Goal: Task Accomplishment & Management: Complete application form

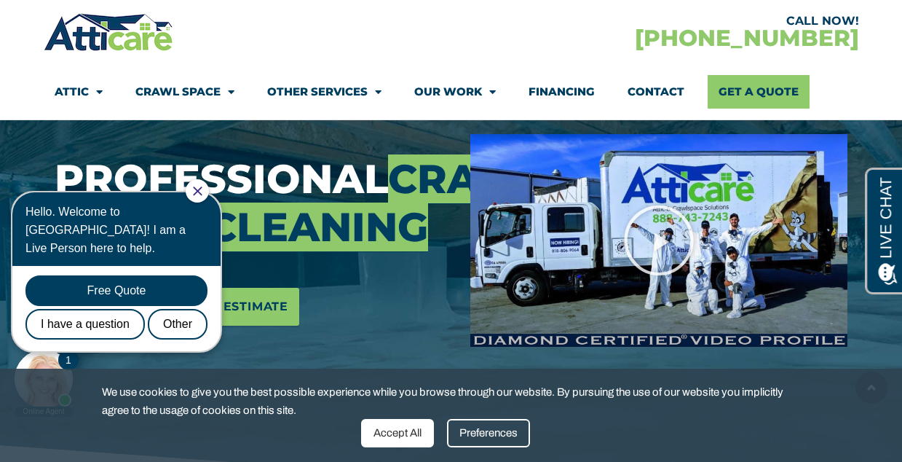
scroll to position [235, 0]
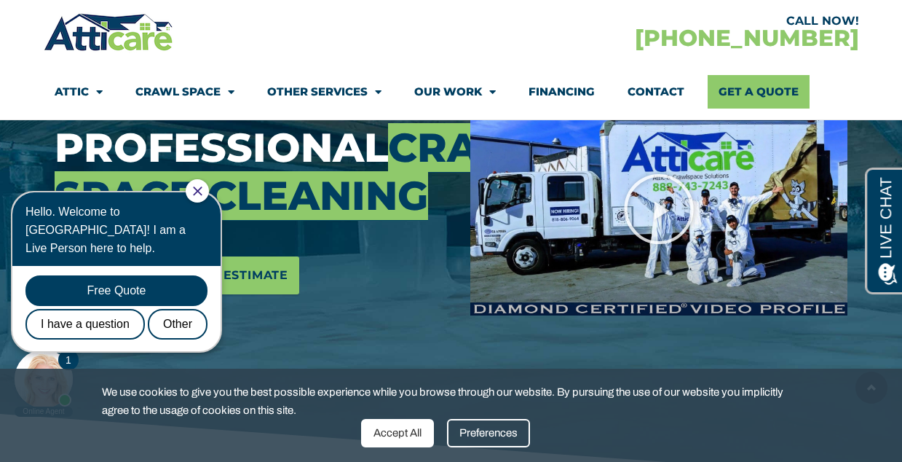
click at [207, 185] on div at bounding box center [197, 190] width 23 height 23
click at [202, 186] on icon "Close Chat" at bounding box center [197, 190] width 9 height 9
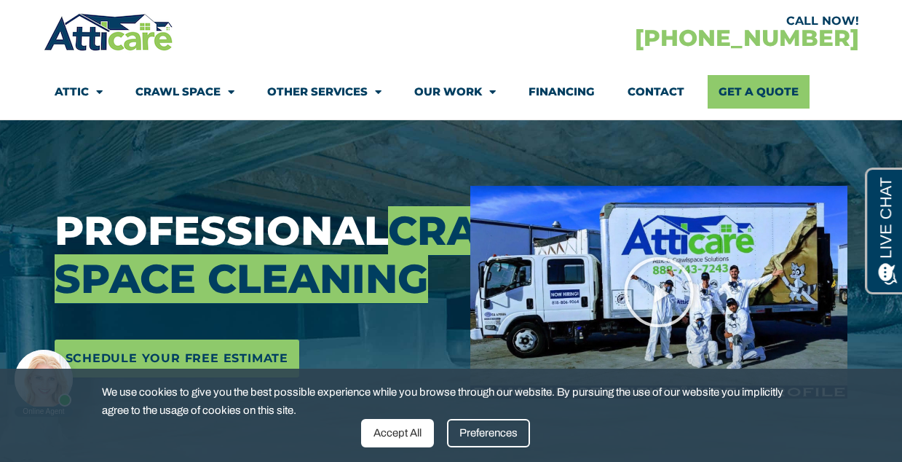
scroll to position [166, 0]
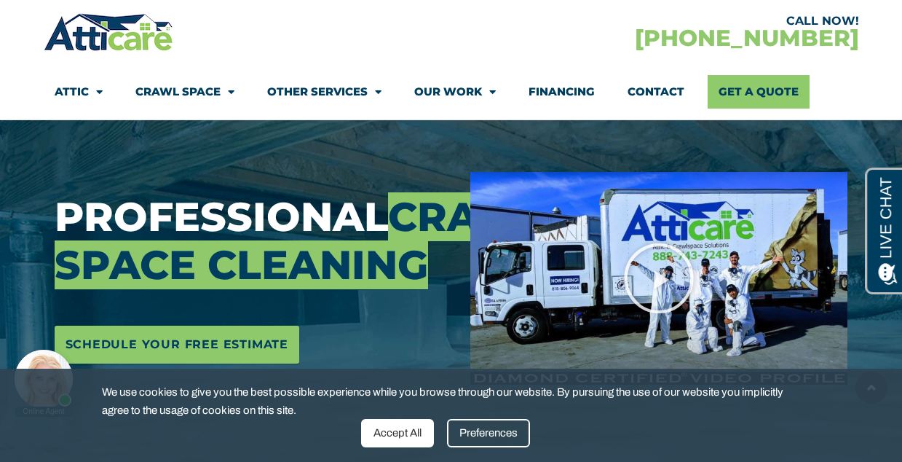
click at [404, 439] on div "Accept All" at bounding box center [397, 433] width 73 height 28
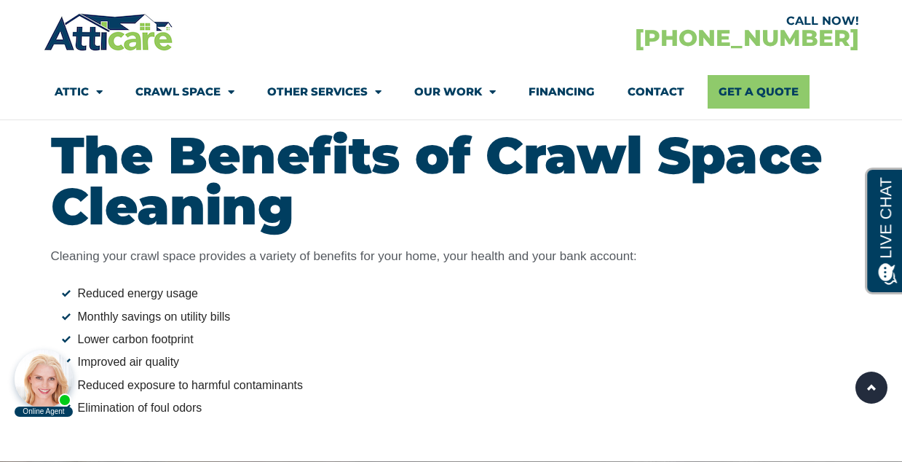
scroll to position [1290, 0]
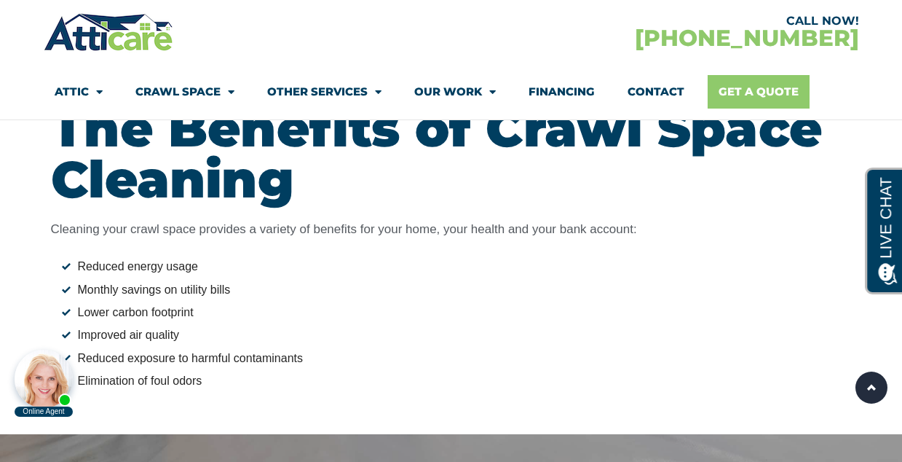
click at [773, 86] on link "Get A Quote" at bounding box center [759, 91] width 102 height 33
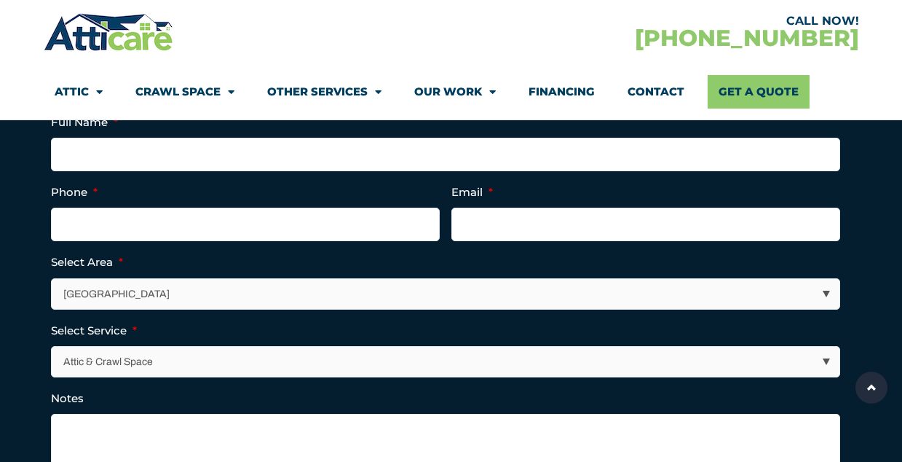
scroll to position [416, 0]
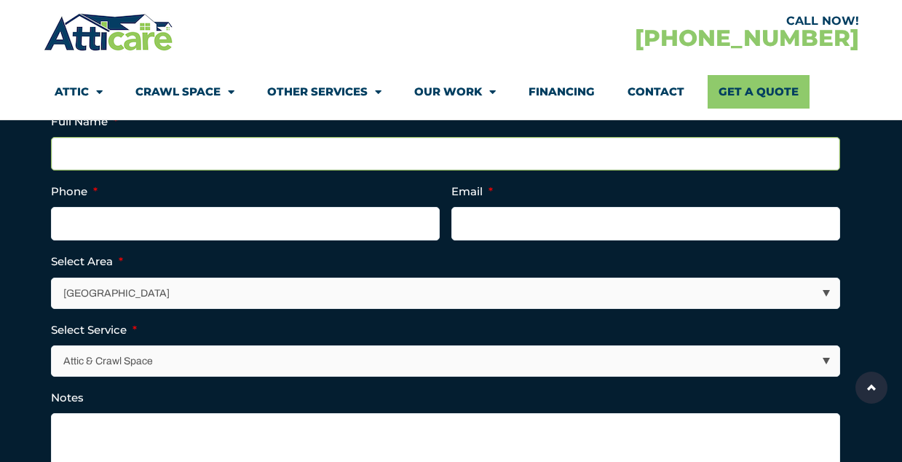
click at [267, 164] on input "Full Name *" at bounding box center [445, 153] width 789 height 33
type input "lupe muller"
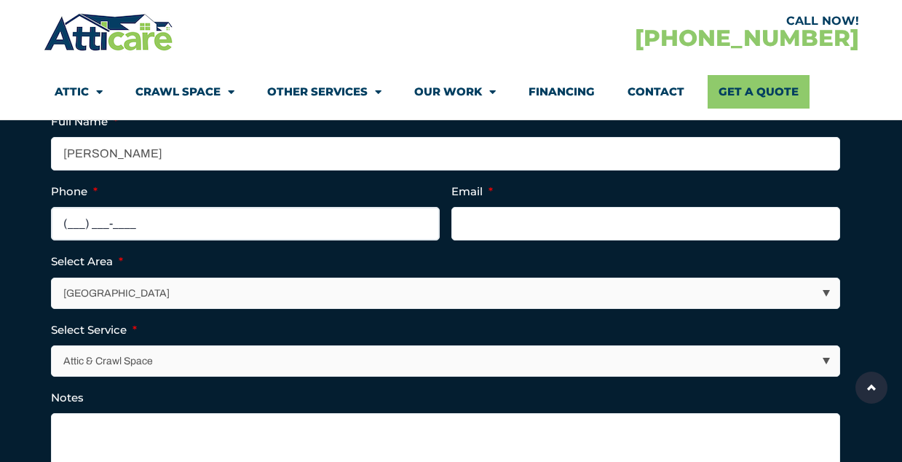
click at [180, 226] on input "(___) ___-____" at bounding box center [245, 223] width 389 height 33
type input "(510) 355-6590"
type input "urbanofolk@gmail.com"
click at [188, 280] on select "Los Angeles Area San Francisco Bay Area New Jersey / New York Area Other Areas" at bounding box center [446, 293] width 788 height 30
select select "[GEOGRAPHIC_DATA]"
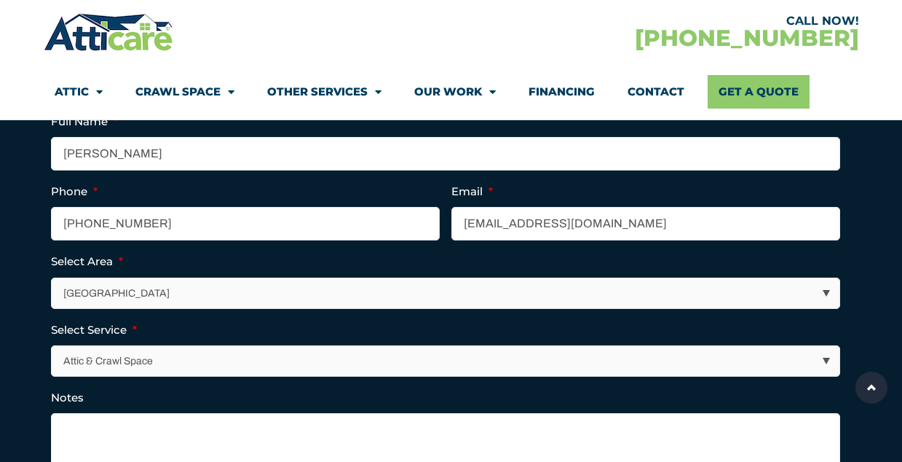
click at [52, 278] on select "Los Angeles Area San Francisco Bay Area New Jersey / New York Area Other Areas" at bounding box center [446, 293] width 788 height 30
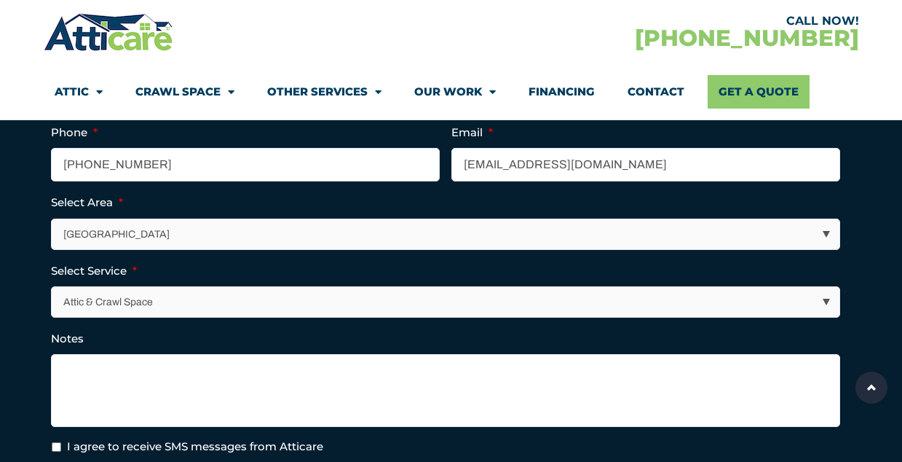
click at [165, 300] on select "Attic & Crawl Space Insulation Roofing Solar Energy Other Services" at bounding box center [446, 302] width 788 height 30
click at [52, 287] on select "Attic & Crawl Space Insulation Roofing Solar Energy Other Services" at bounding box center [446, 302] width 788 height 30
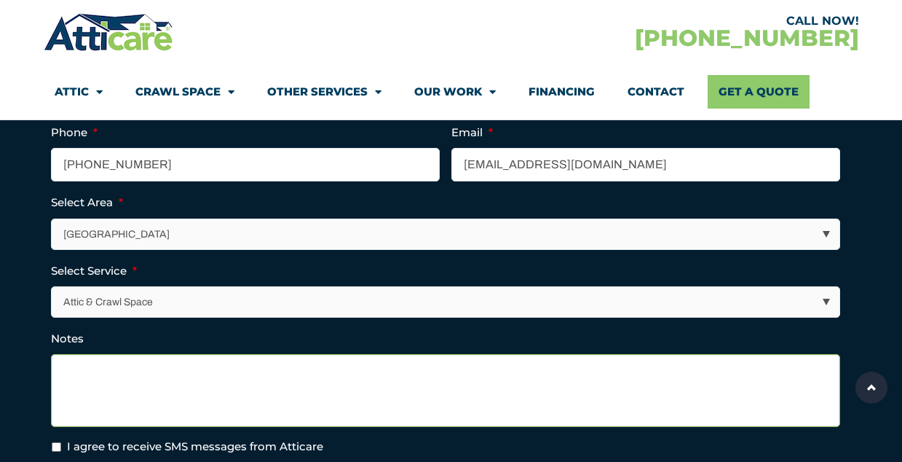
click at [130, 376] on textarea "Notes" at bounding box center [445, 390] width 789 height 73
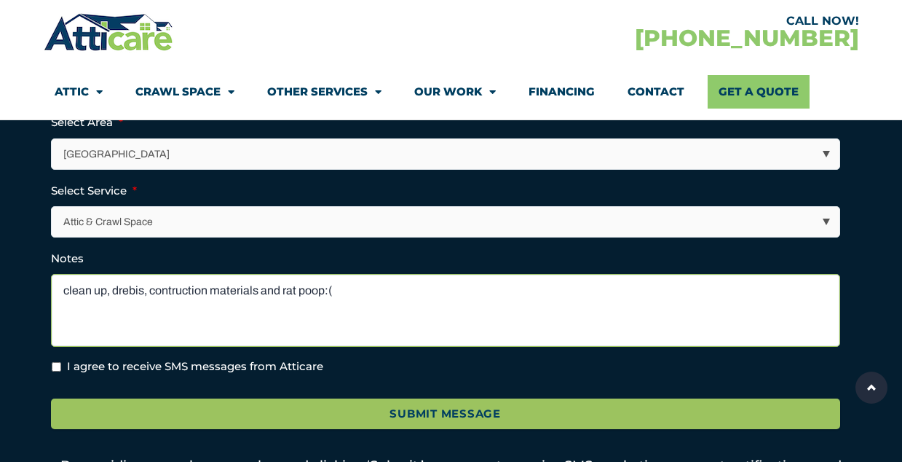
scroll to position [570, 0]
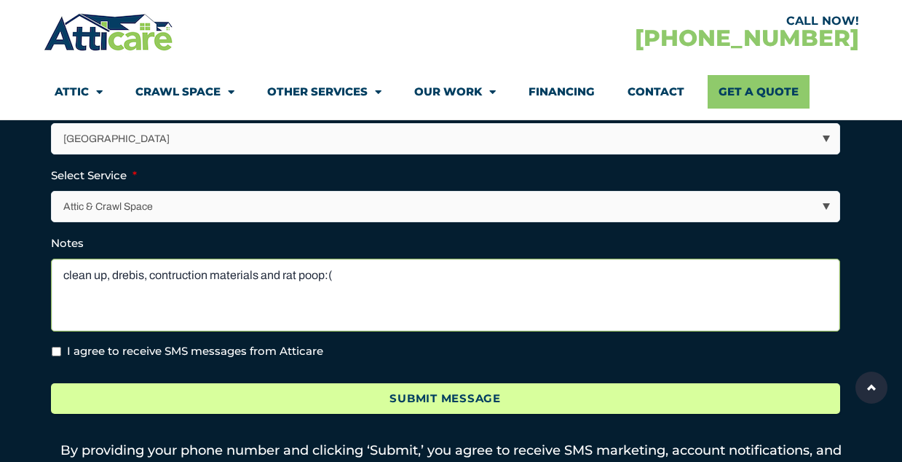
type textarea "clean up, drebis, contruction materials and rat poop:("
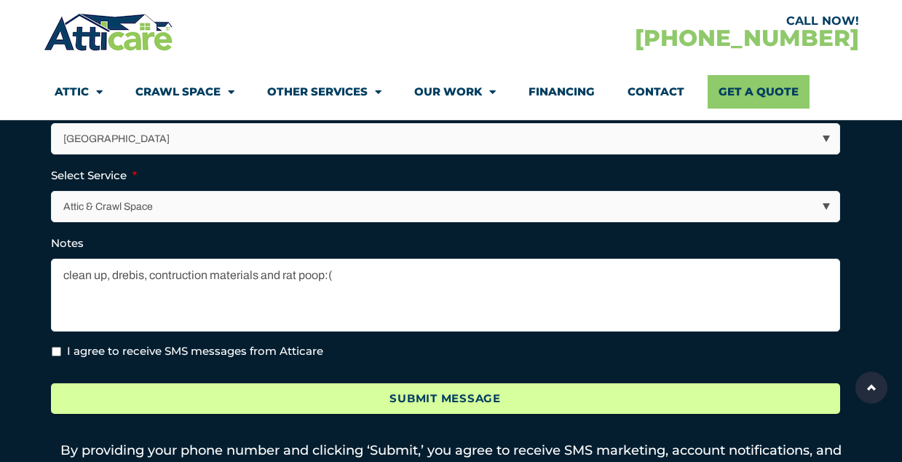
click at [329, 408] on input "Submit Message" at bounding box center [445, 398] width 789 height 31
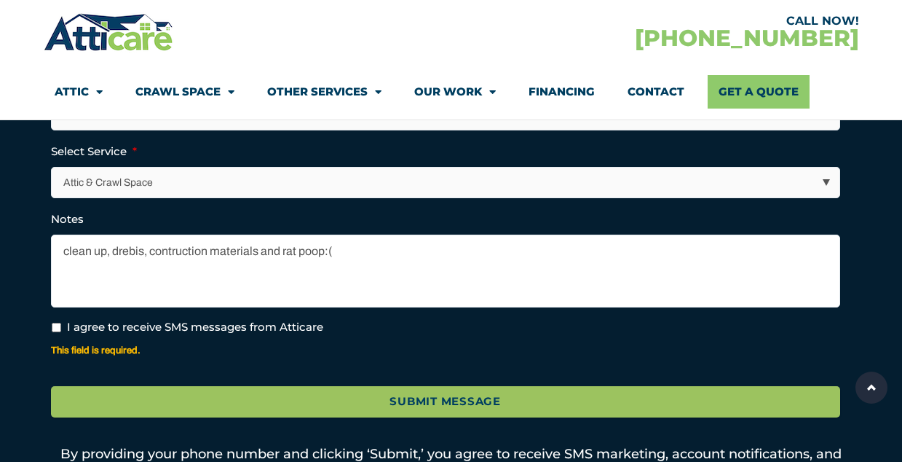
scroll to position [653, 0]
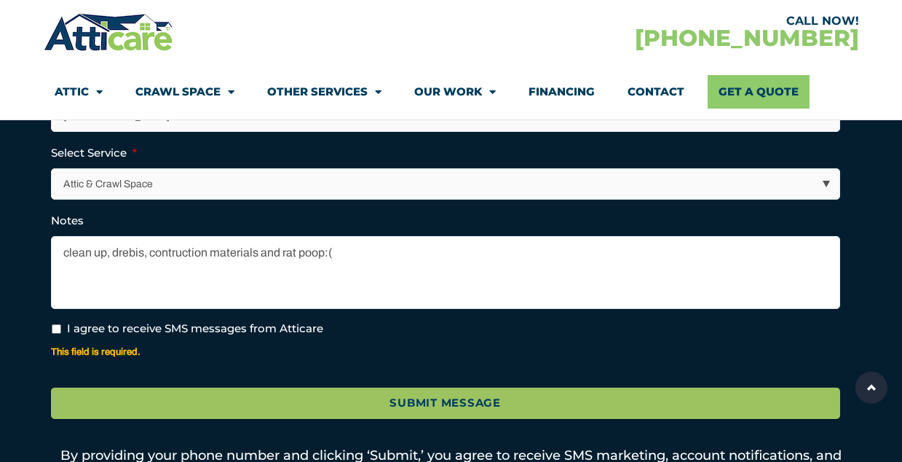
click at [55, 327] on input "I agree to receive SMS messages from Atticare" at bounding box center [56, 328] width 9 height 9
checkbox input "true"
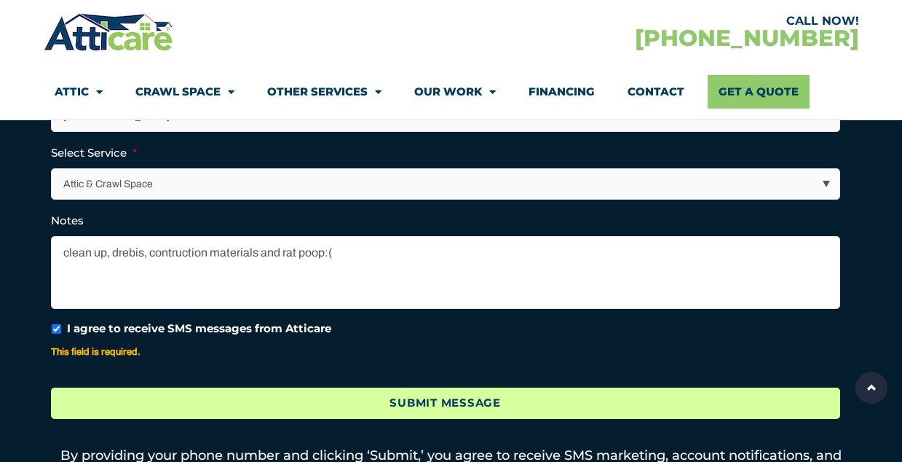
click at [302, 412] on input "Submit Message" at bounding box center [445, 402] width 789 height 31
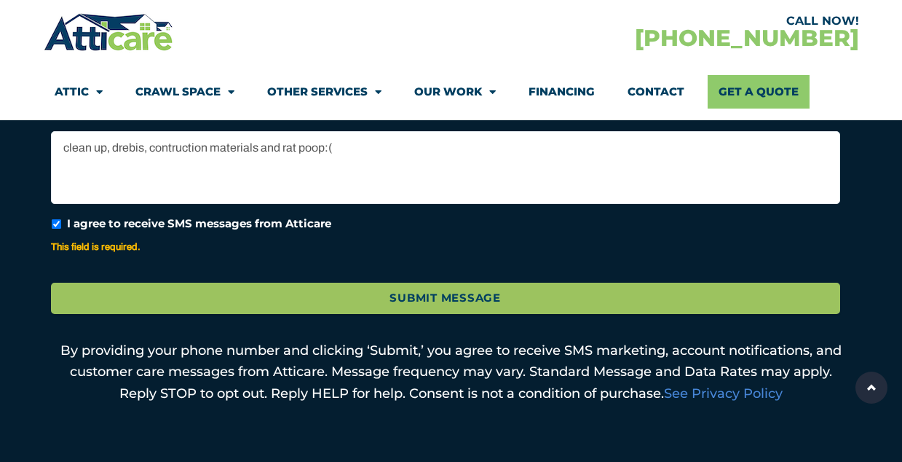
scroll to position [925, 0]
